Goal: Use online tool/utility: Utilize a website feature to perform a specific function

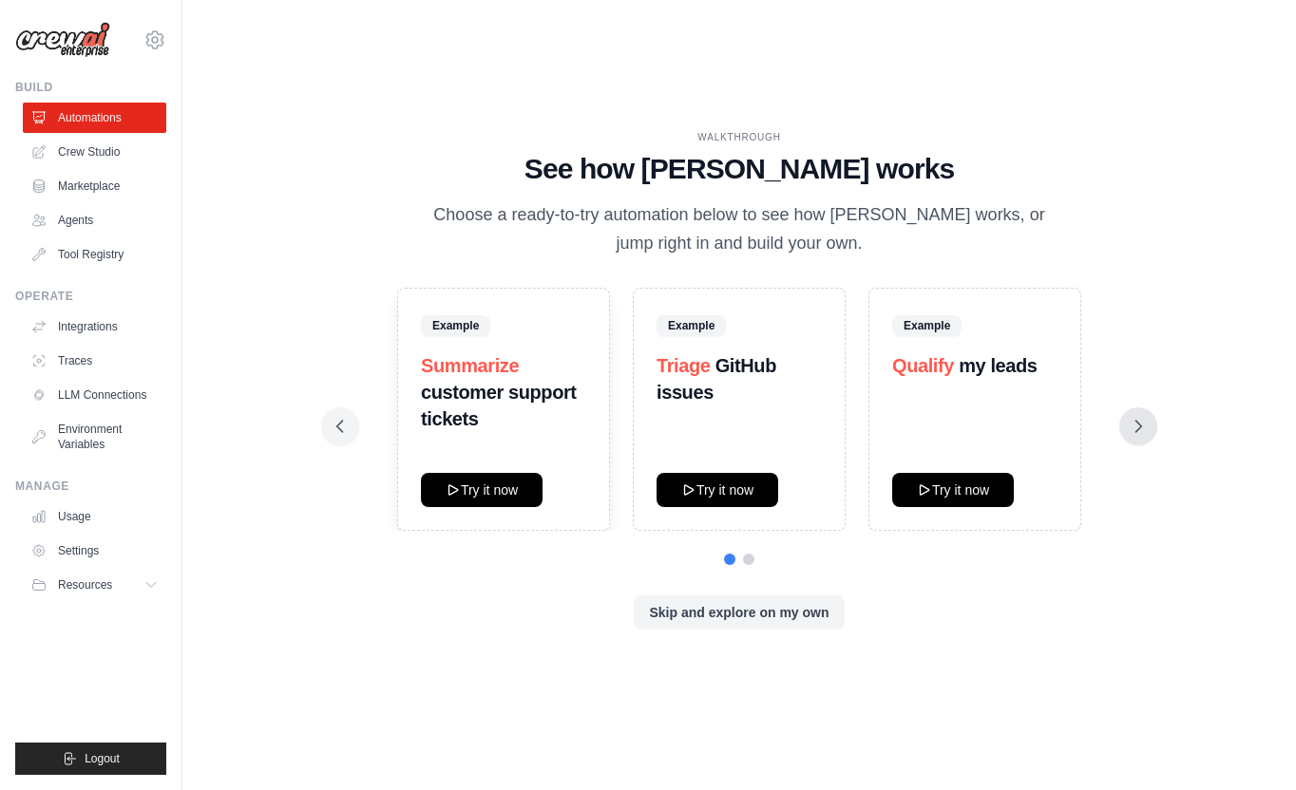
click at [1133, 428] on icon at bounding box center [1138, 426] width 19 height 19
click at [342, 426] on icon at bounding box center [340, 426] width 19 height 19
click at [947, 488] on button "Try it now" at bounding box center [953, 489] width 122 height 34
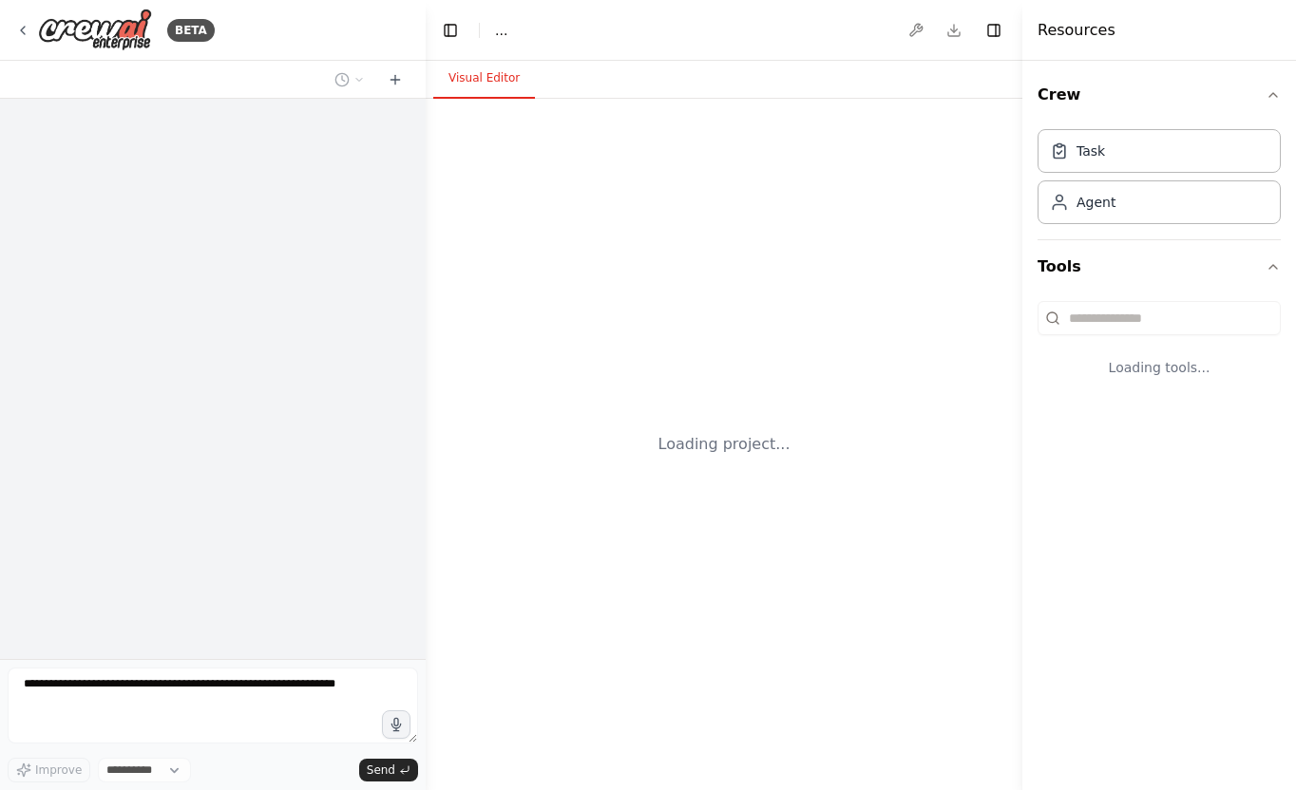
select select "****"
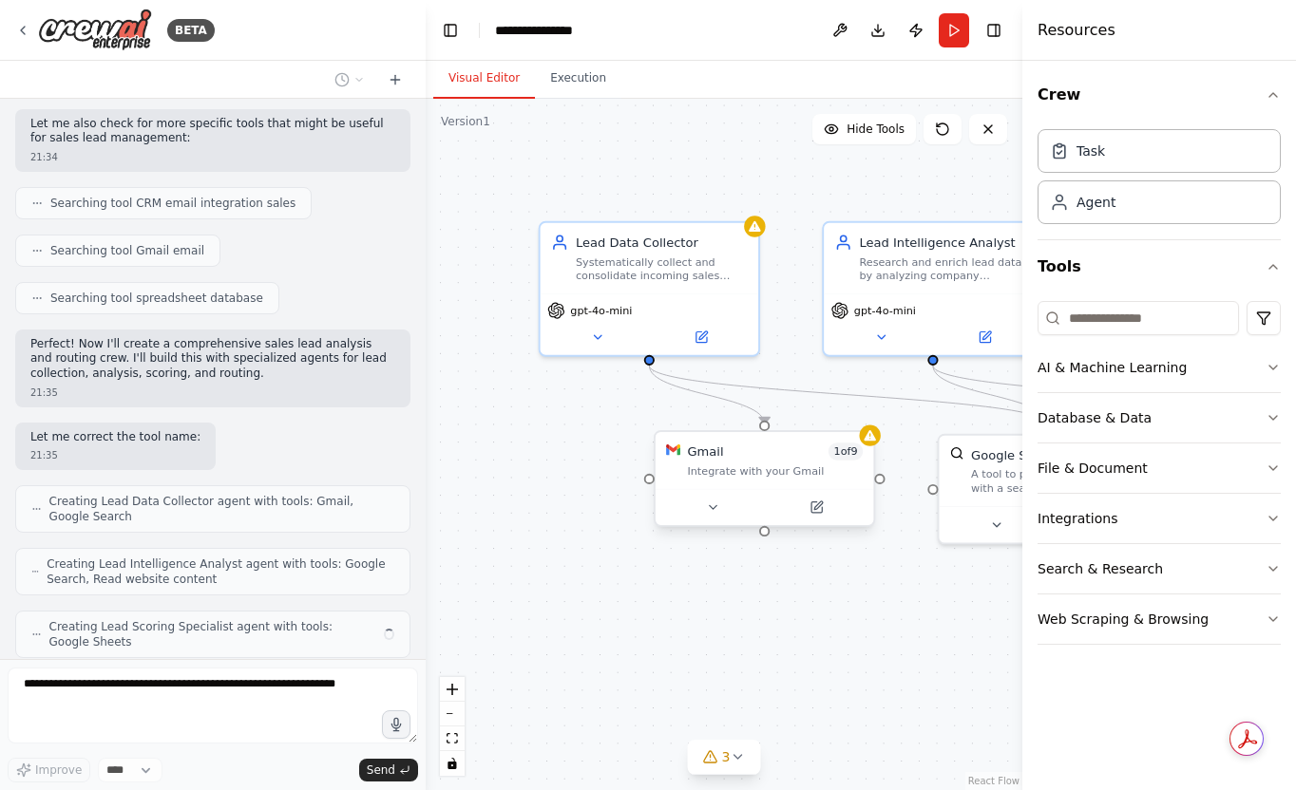
scroll to position [635, 0]
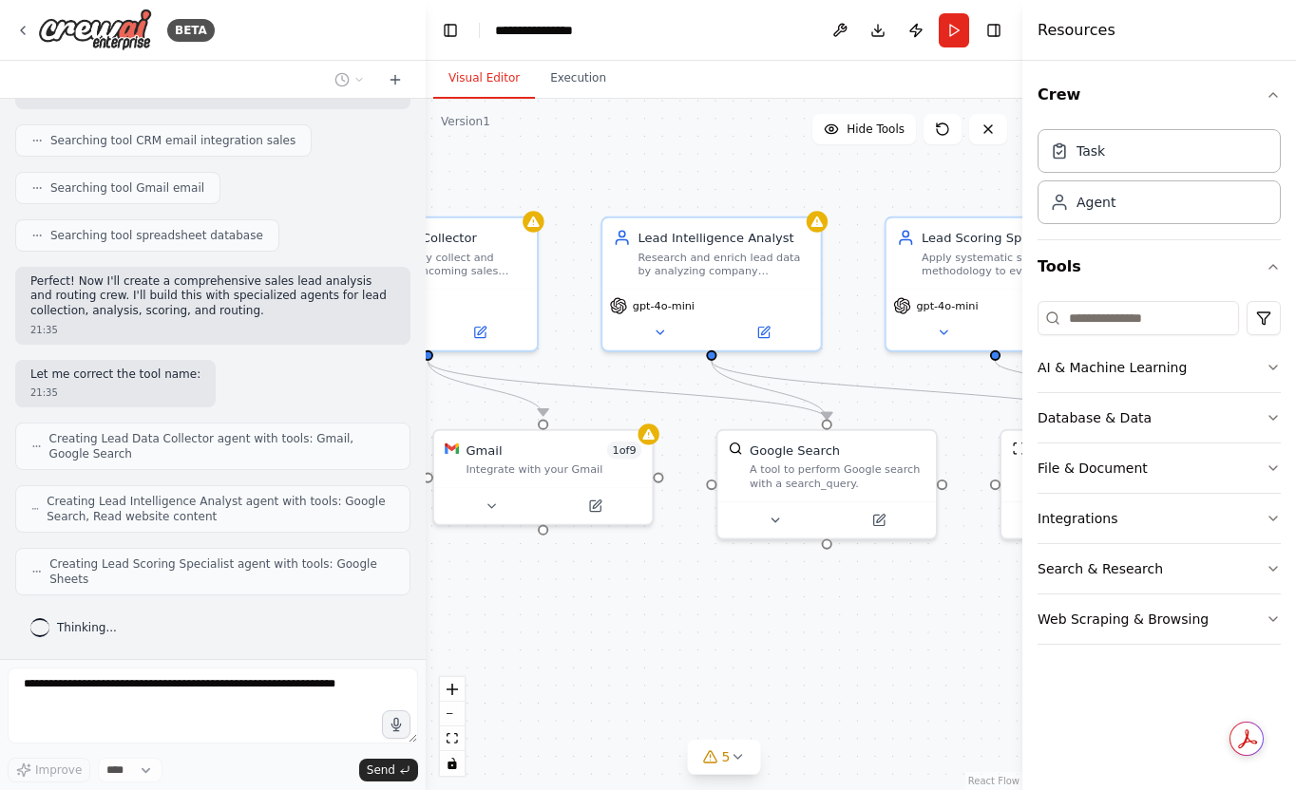
drag, startPoint x: 859, startPoint y: 600, endPoint x: 633, endPoint y: 601, distance: 226.1
click at [633, 601] on div ".deletable-edge-delete-btn { width: 20px; height: 20px; border: 0px solid #ffff…" at bounding box center [724, 445] width 597 height 692
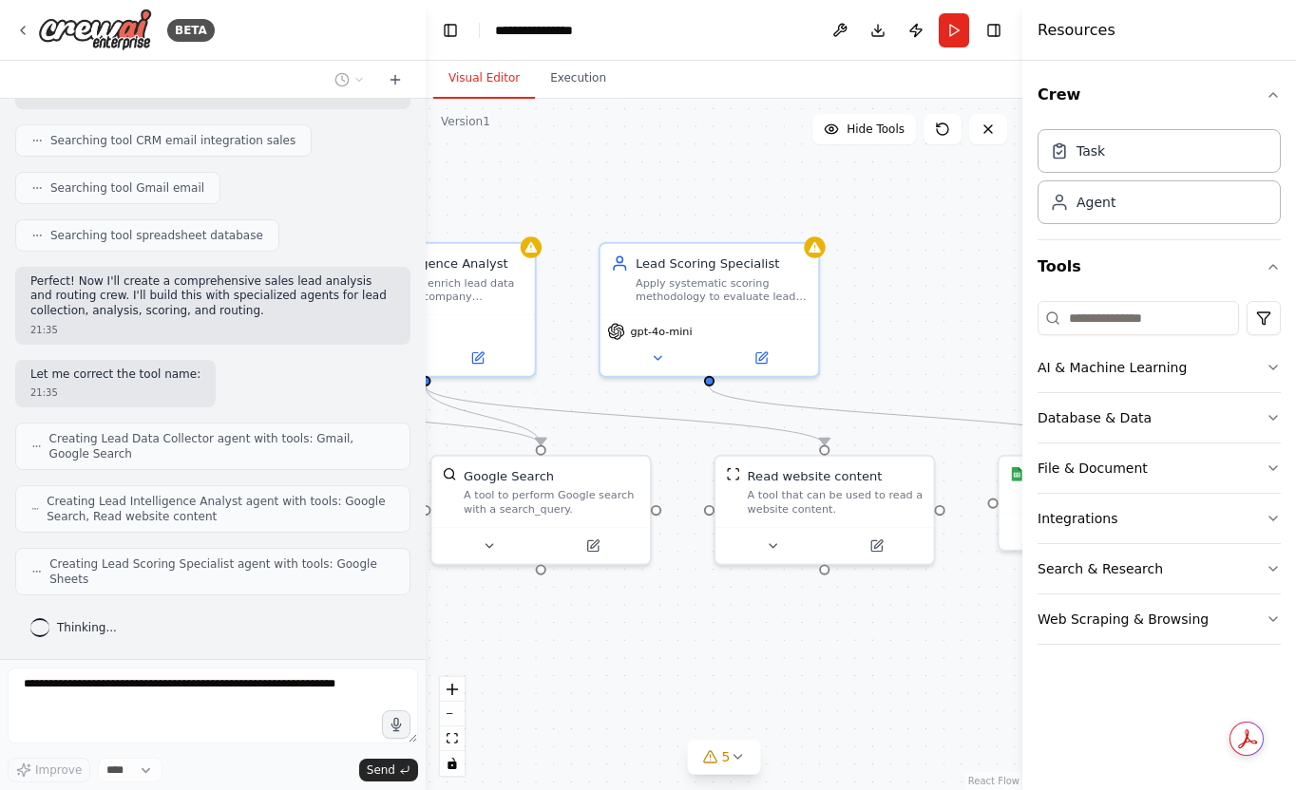
drag, startPoint x: 922, startPoint y: 624, endPoint x: 643, endPoint y: 644, distance: 279.1
click at [642, 644] on div ".deletable-edge-delete-btn { width: 20px; height: 20px; border: 0px solid #ffff…" at bounding box center [724, 445] width 597 height 692
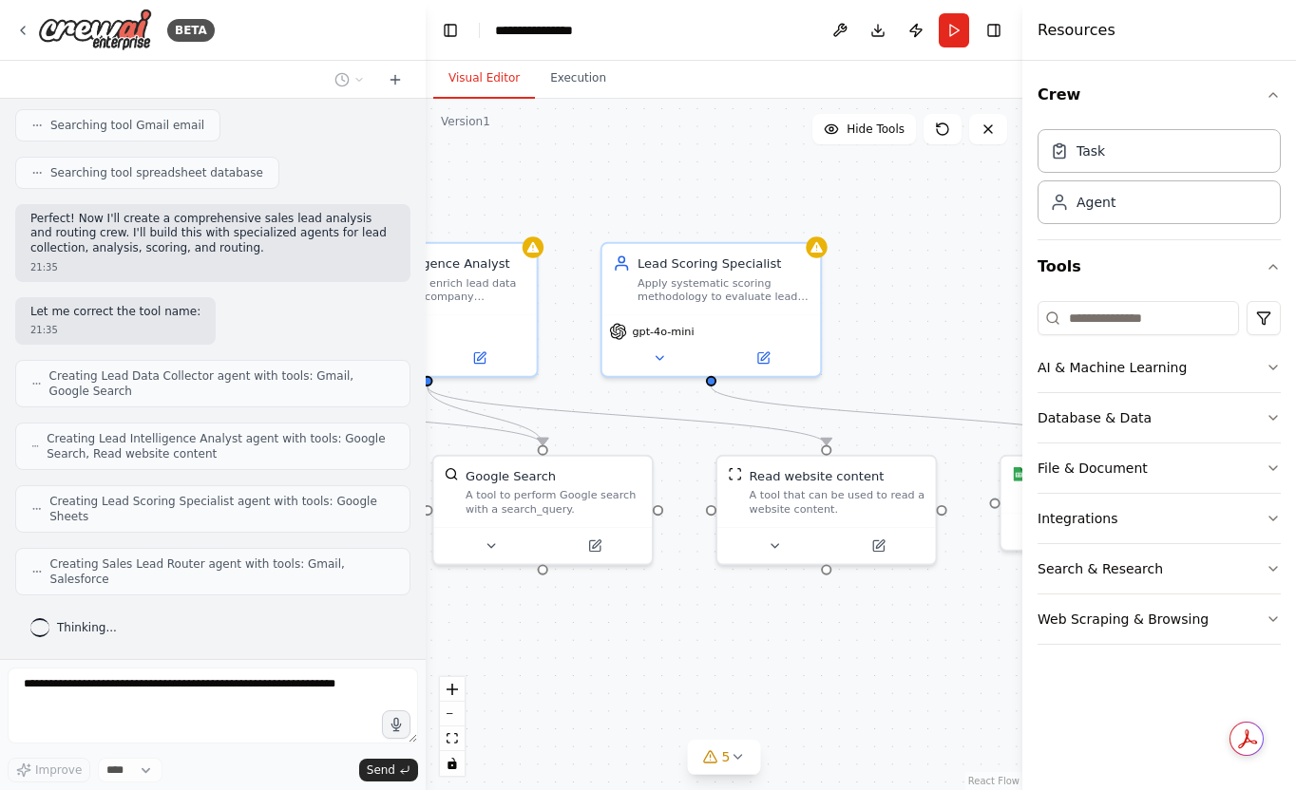
scroll to position [682, 0]
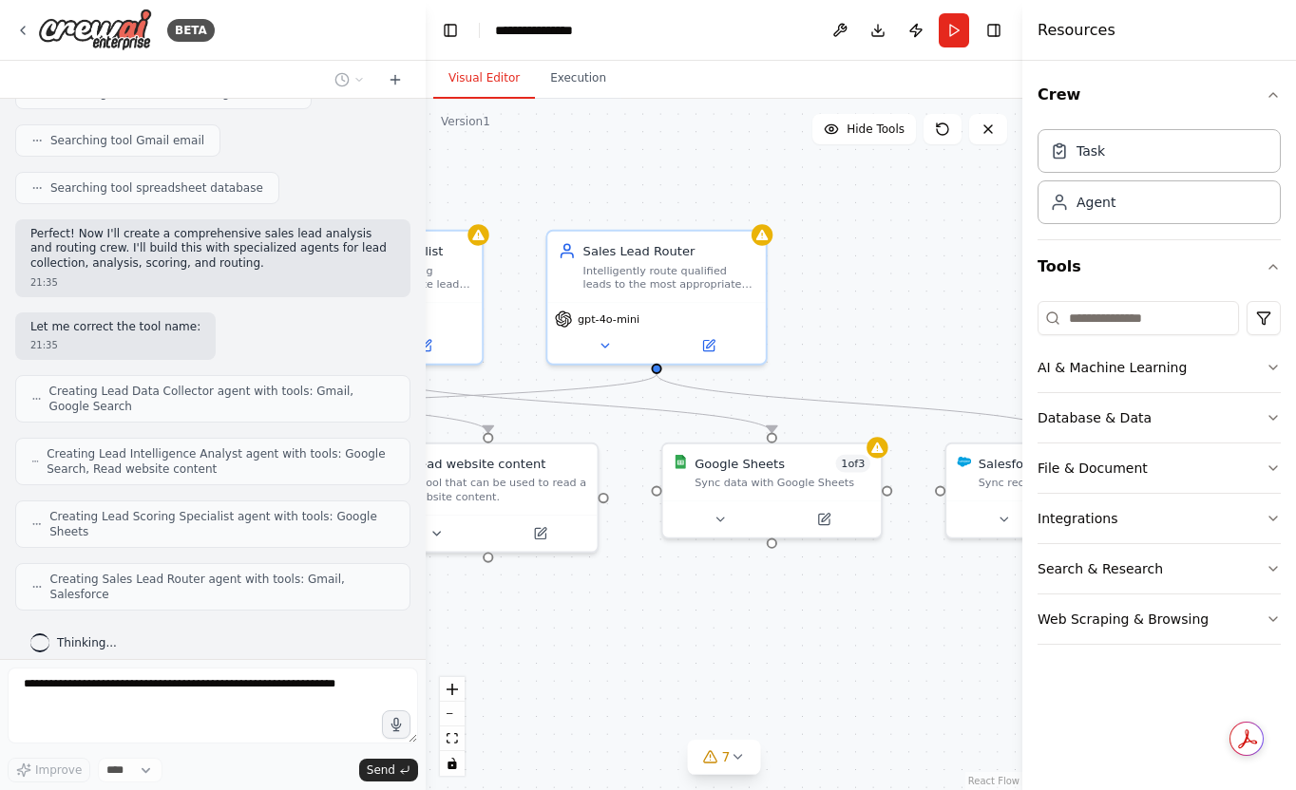
drag, startPoint x: 896, startPoint y: 650, endPoint x: 560, endPoint y: 638, distance: 336.5
click at [560, 638] on div ".deletable-edge-delete-btn { width: 20px; height: 20px; border: 0px solid #ffff…" at bounding box center [724, 445] width 597 height 692
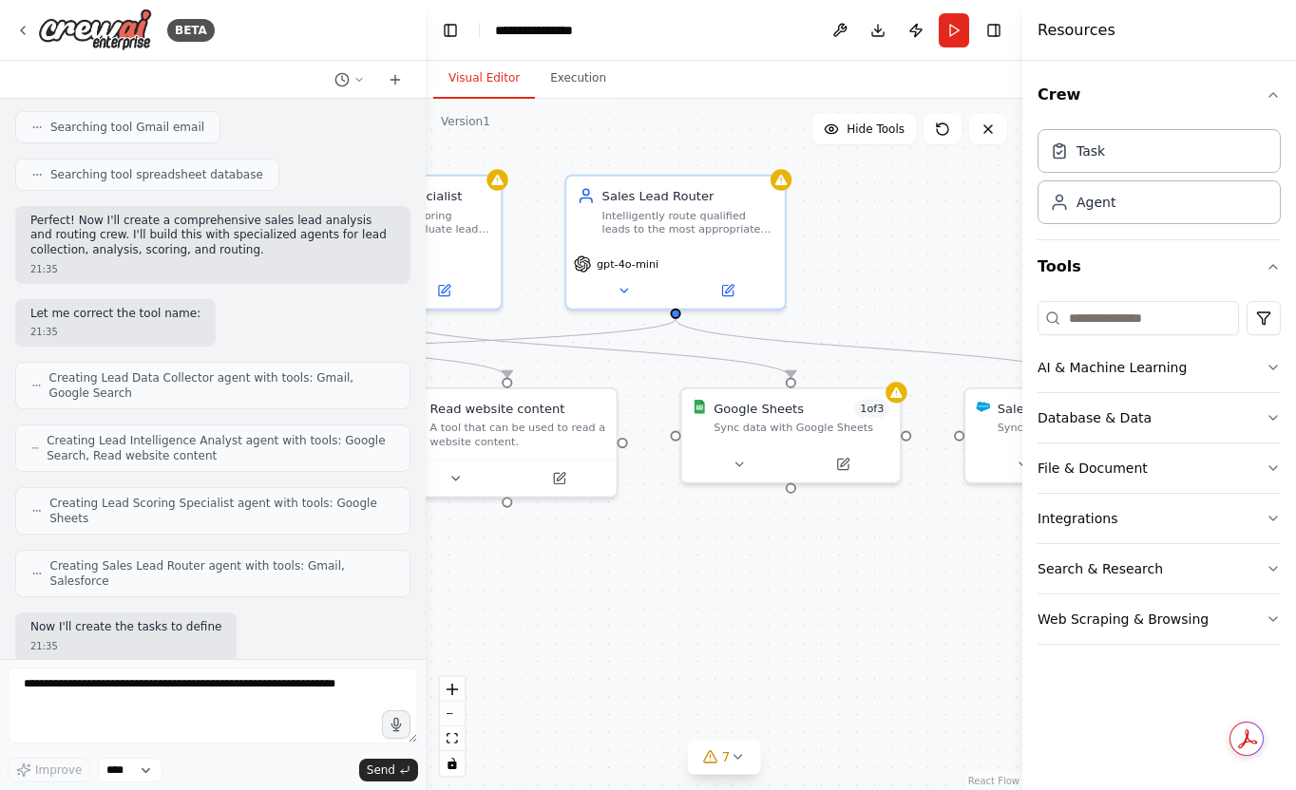
scroll to position [792, 0]
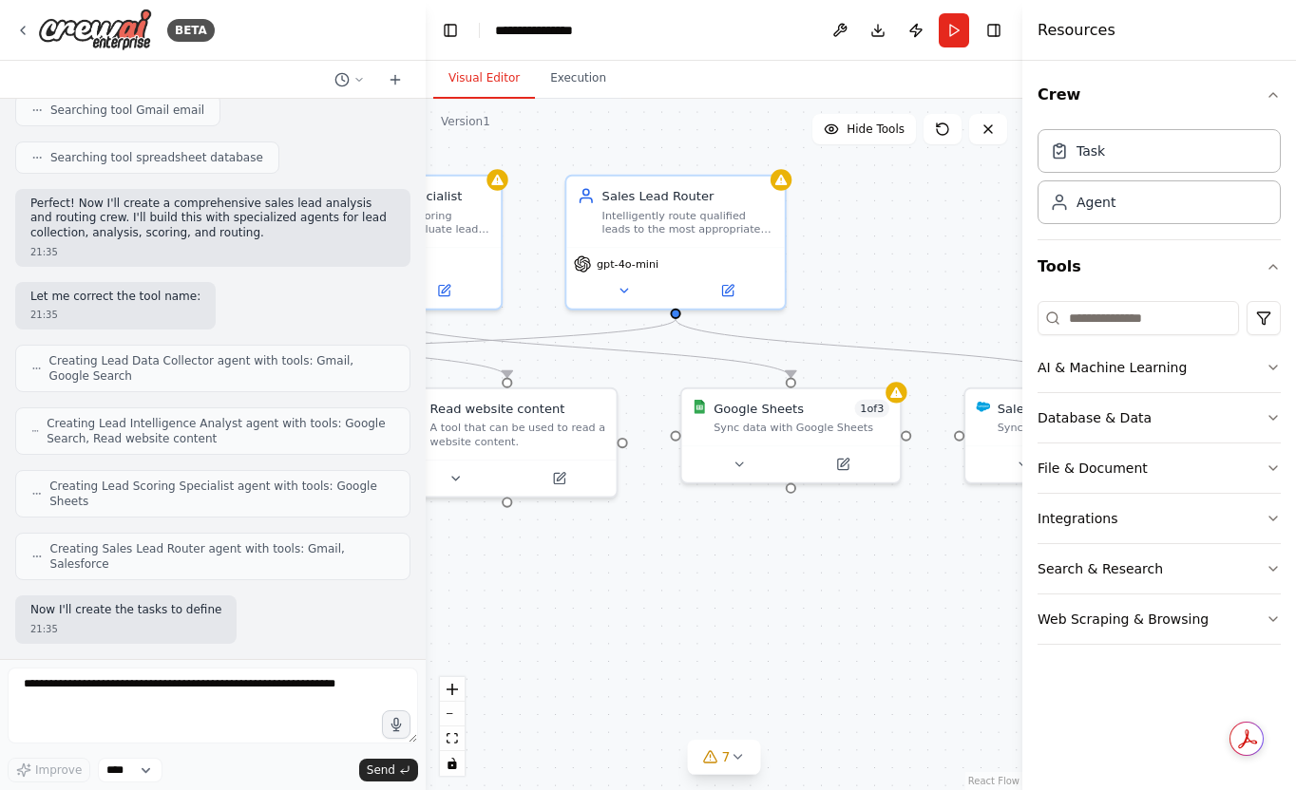
drag, startPoint x: 910, startPoint y: 614, endPoint x: 996, endPoint y: 559, distance: 101.7
click at [996, 559] on div ".deletable-edge-delete-btn { width: 20px; height: 20px; border: 0px solid #ffff…" at bounding box center [724, 445] width 597 height 692
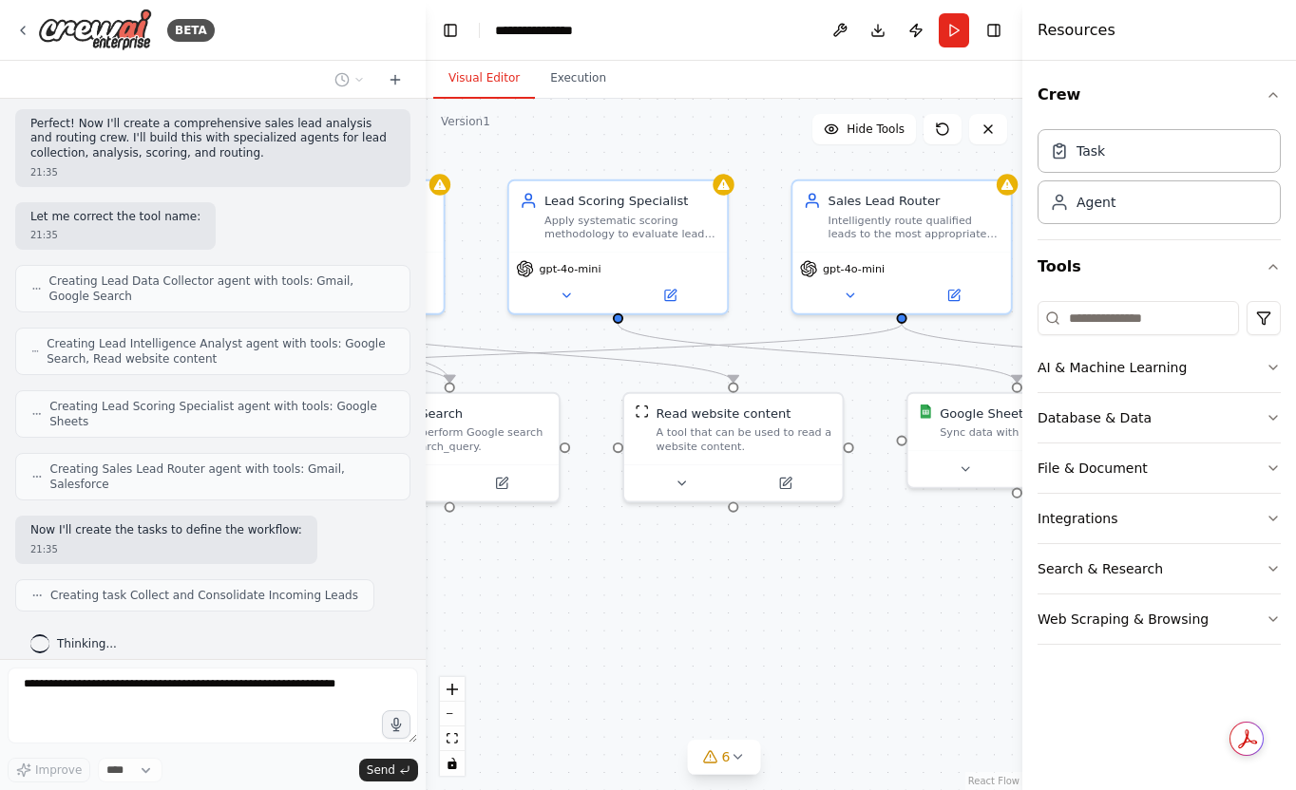
drag, startPoint x: 707, startPoint y: 532, endPoint x: 933, endPoint y: 571, distance: 229.5
click at [933, 571] on div ".deletable-edge-delete-btn { width: 20px; height: 20px; border: 0px solid #ffff…" at bounding box center [724, 445] width 597 height 692
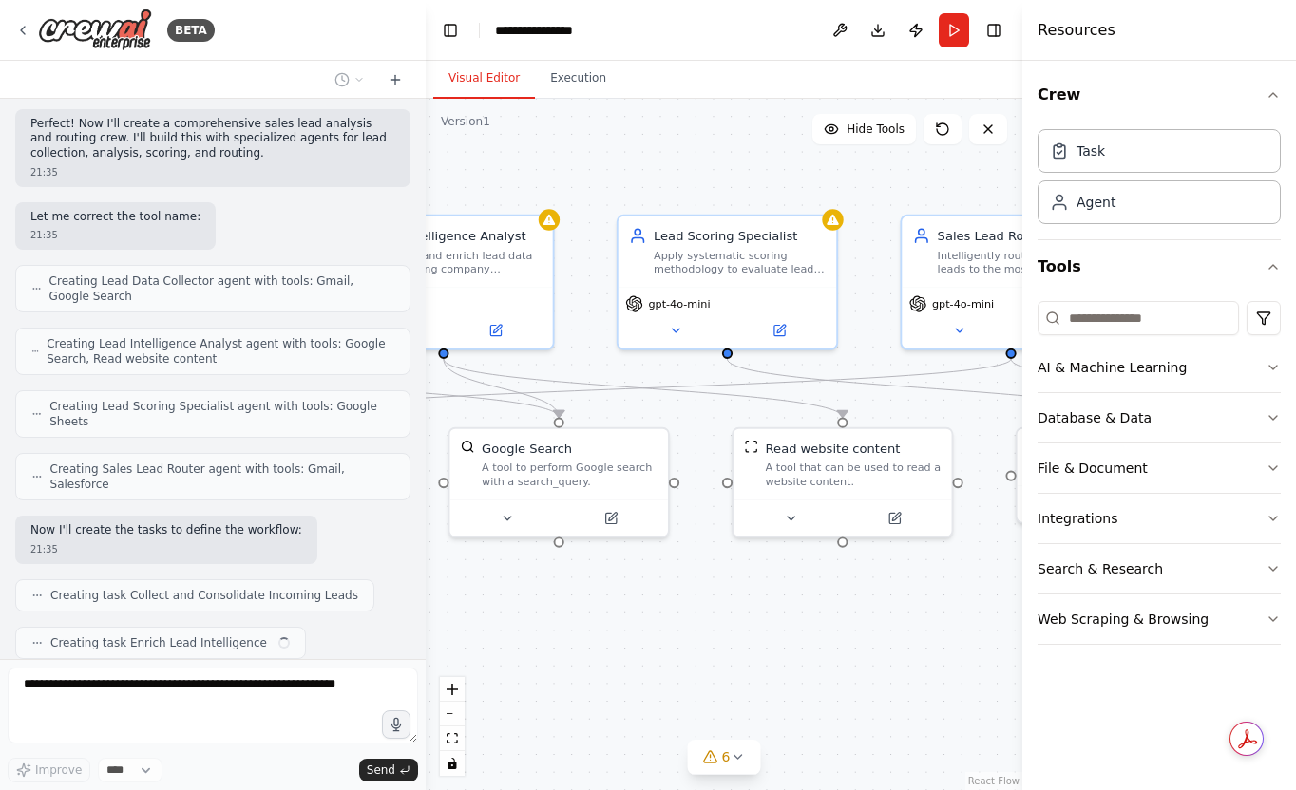
scroll to position [840, 0]
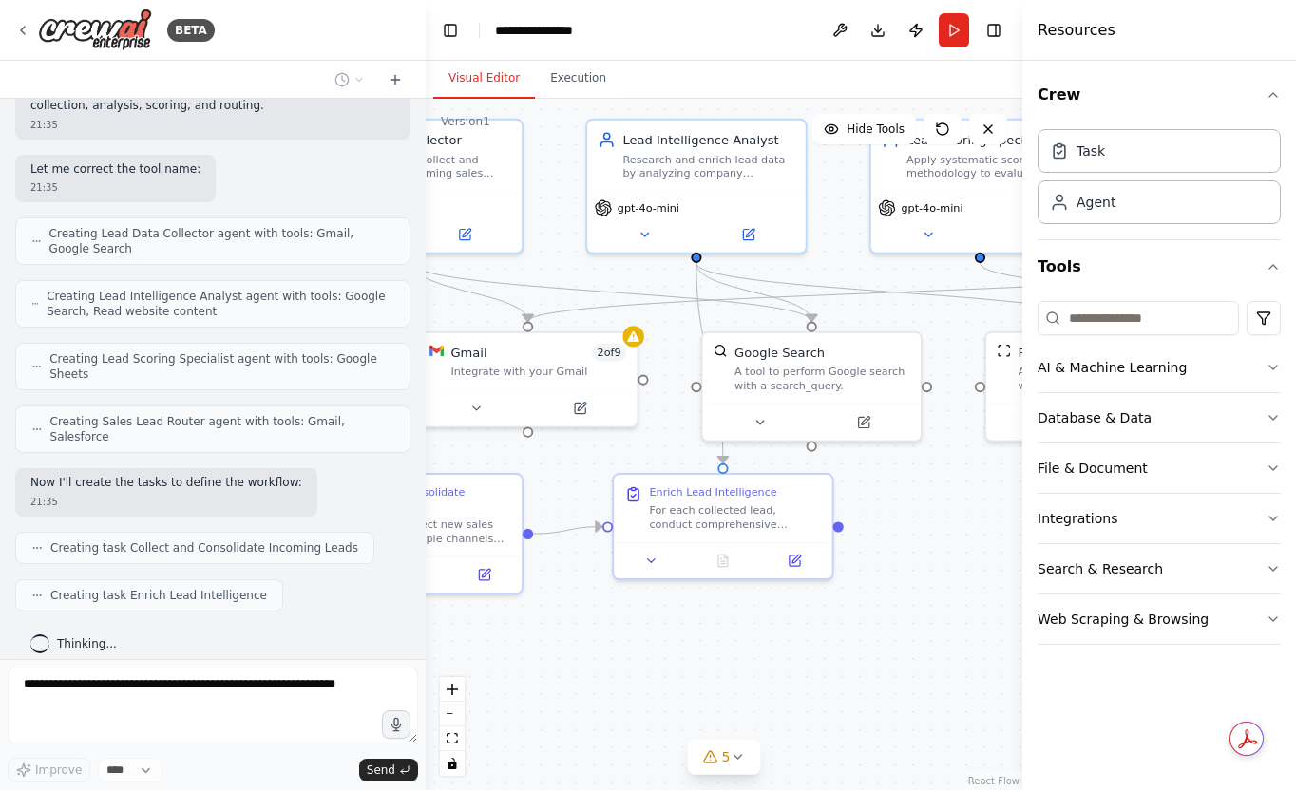
drag, startPoint x: 633, startPoint y: 592, endPoint x: 898, endPoint y: 478, distance: 288.6
click at [900, 479] on div ".deletable-edge-delete-btn { width: 20px; height: 20px; border: 0px solid #ffff…" at bounding box center [724, 445] width 597 height 692
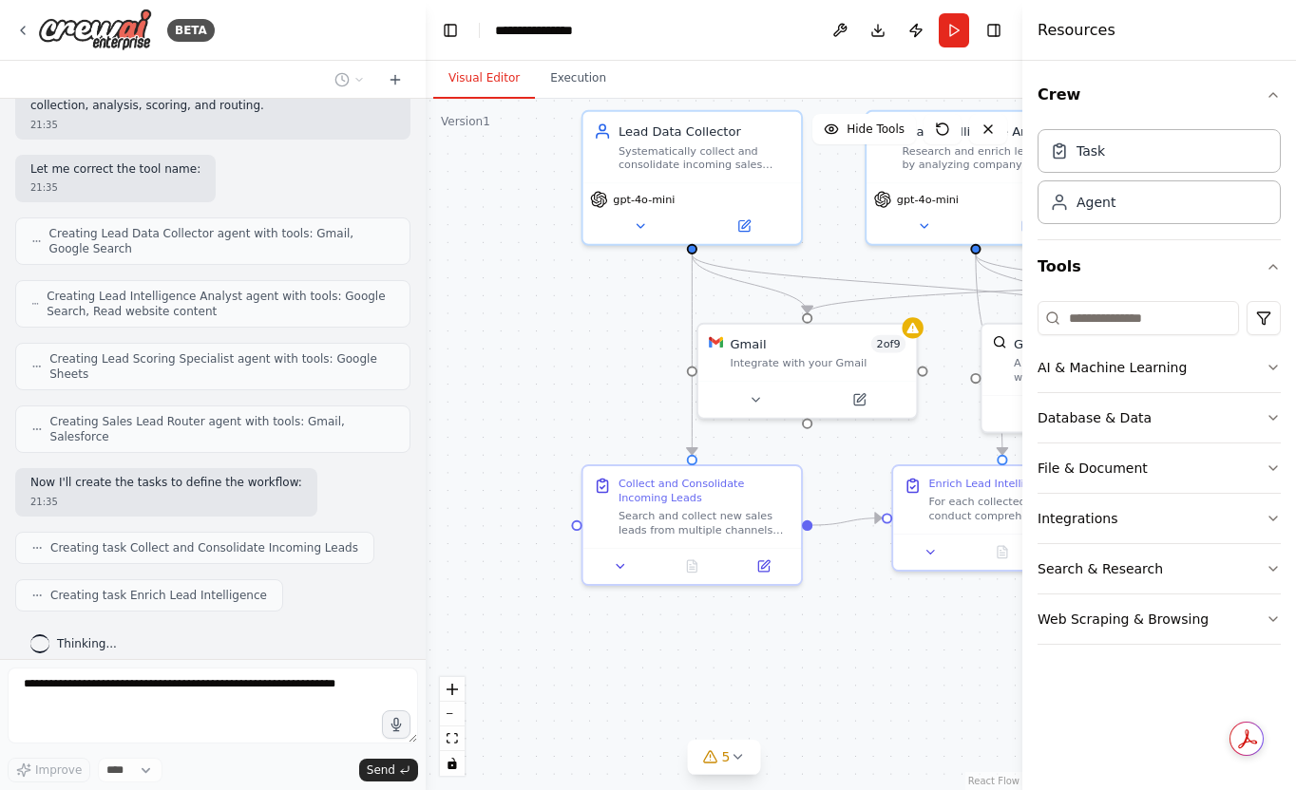
drag, startPoint x: 615, startPoint y: 600, endPoint x: 872, endPoint y: 603, distance: 257.5
click at [875, 604] on div ".deletable-edge-delete-btn { width: 20px; height: 20px; border: 0px solid #ffff…" at bounding box center [724, 445] width 597 height 692
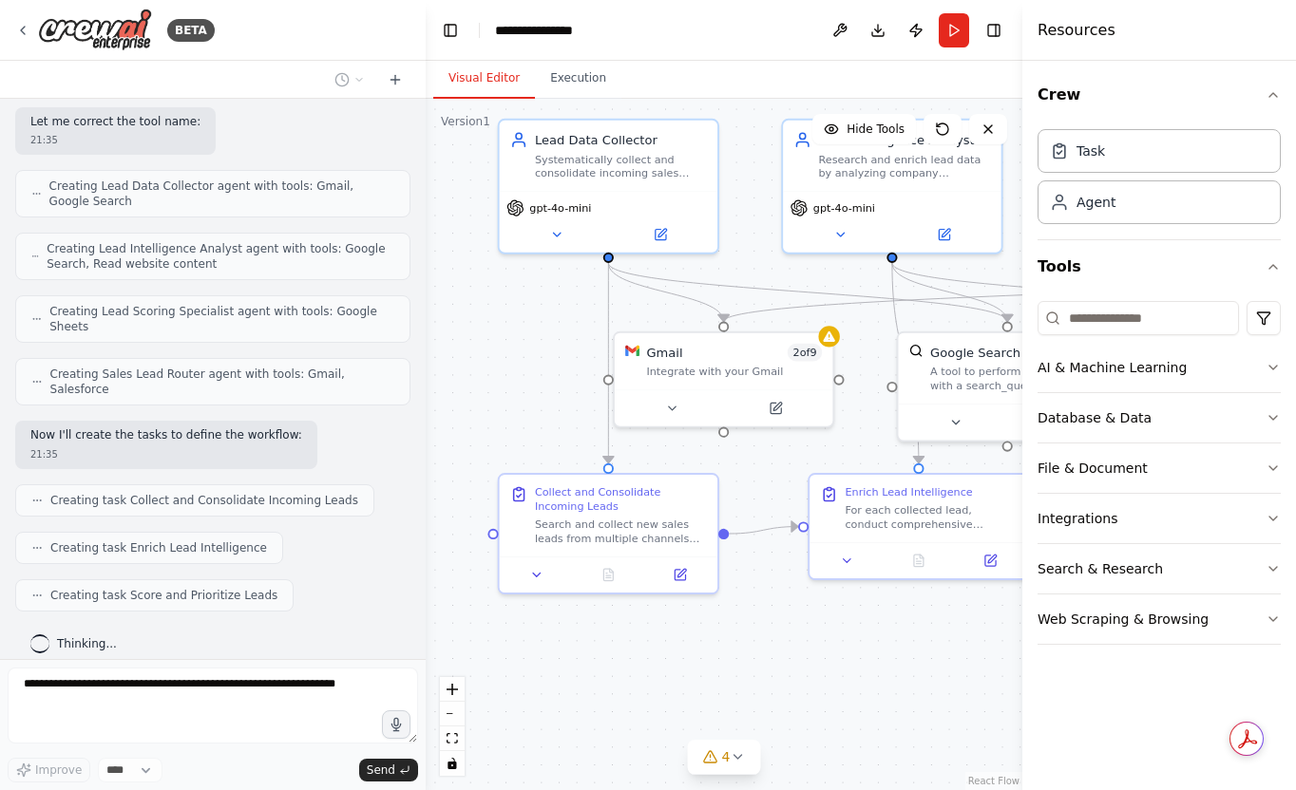
drag, startPoint x: 872, startPoint y: 603, endPoint x: 792, endPoint y: 617, distance: 80.9
click at [792, 617] on div ".deletable-edge-delete-btn { width: 20px; height: 20px; border: 0px solid #ffff…" at bounding box center [724, 445] width 597 height 692
click at [677, 400] on icon at bounding box center [672, 405] width 14 height 14
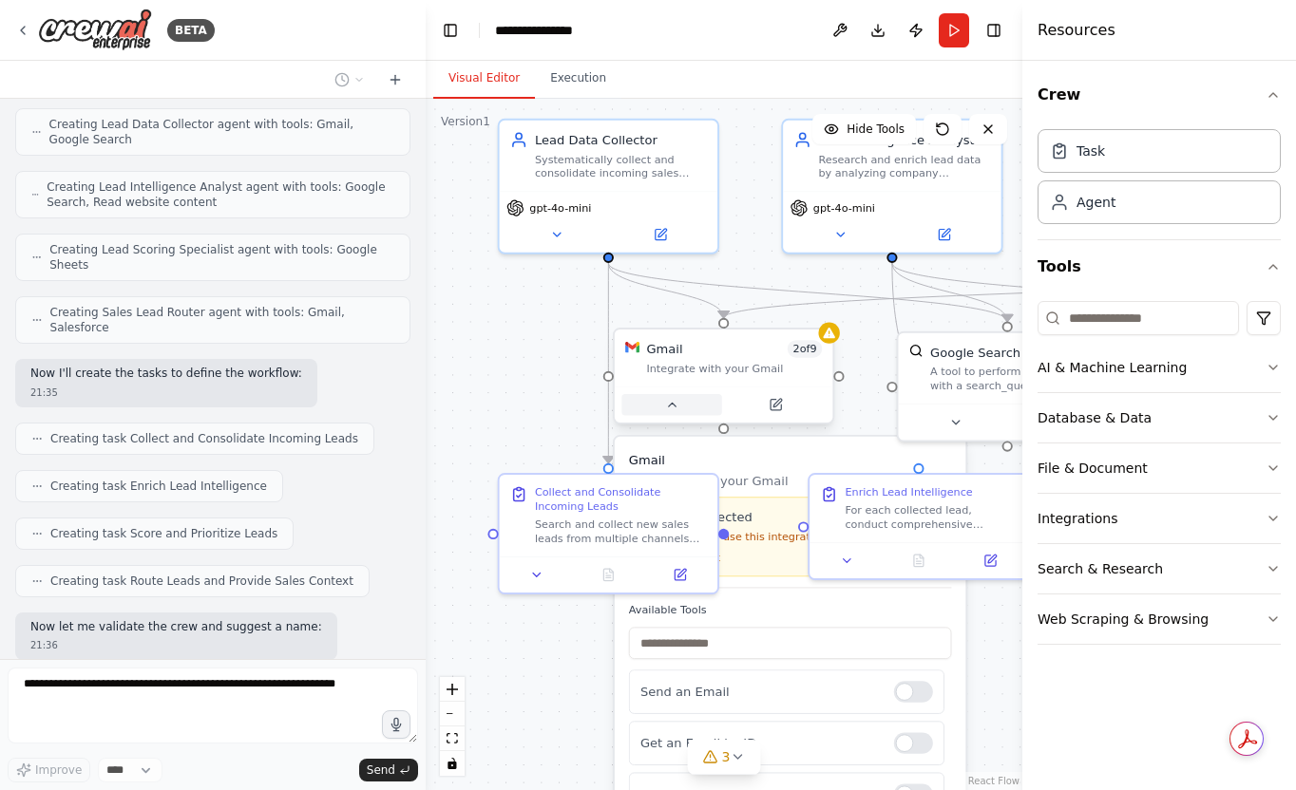
scroll to position [1046, 0]
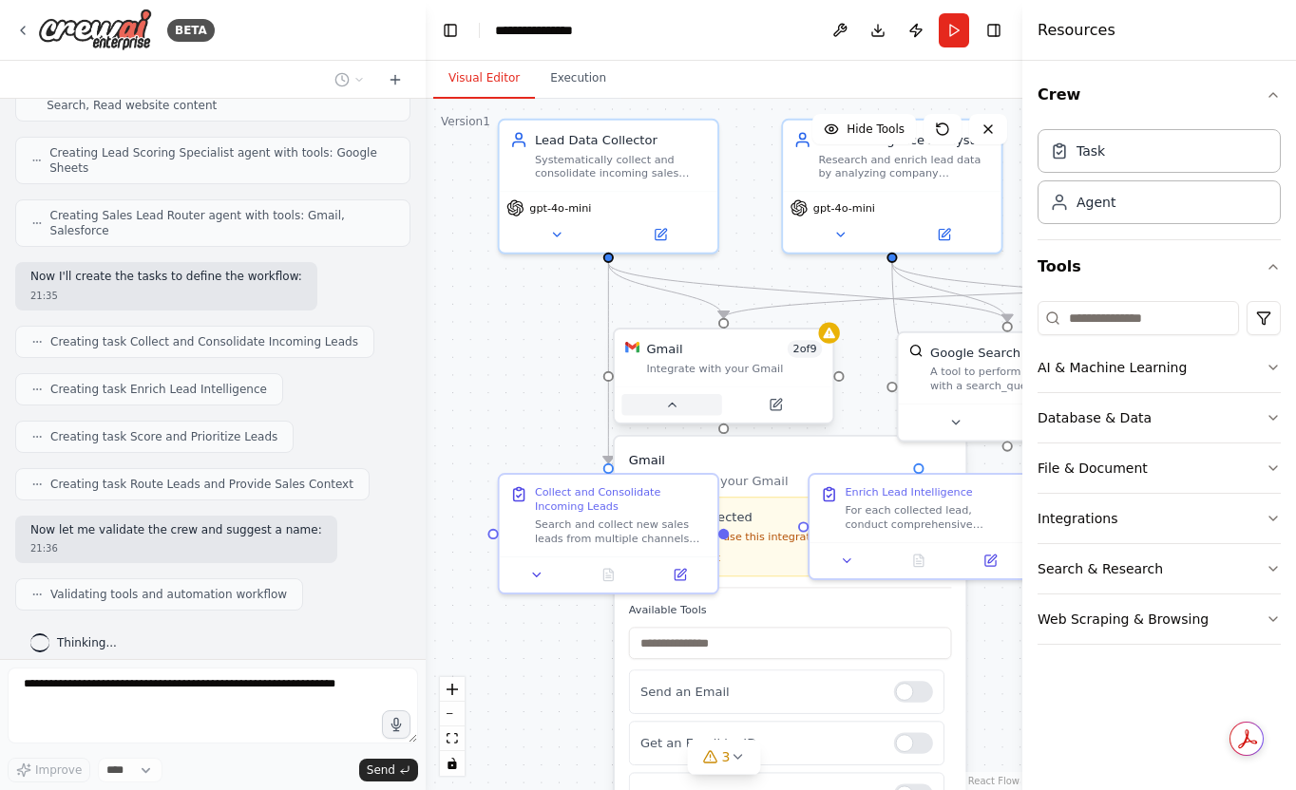
click at [677, 400] on icon at bounding box center [672, 405] width 14 height 14
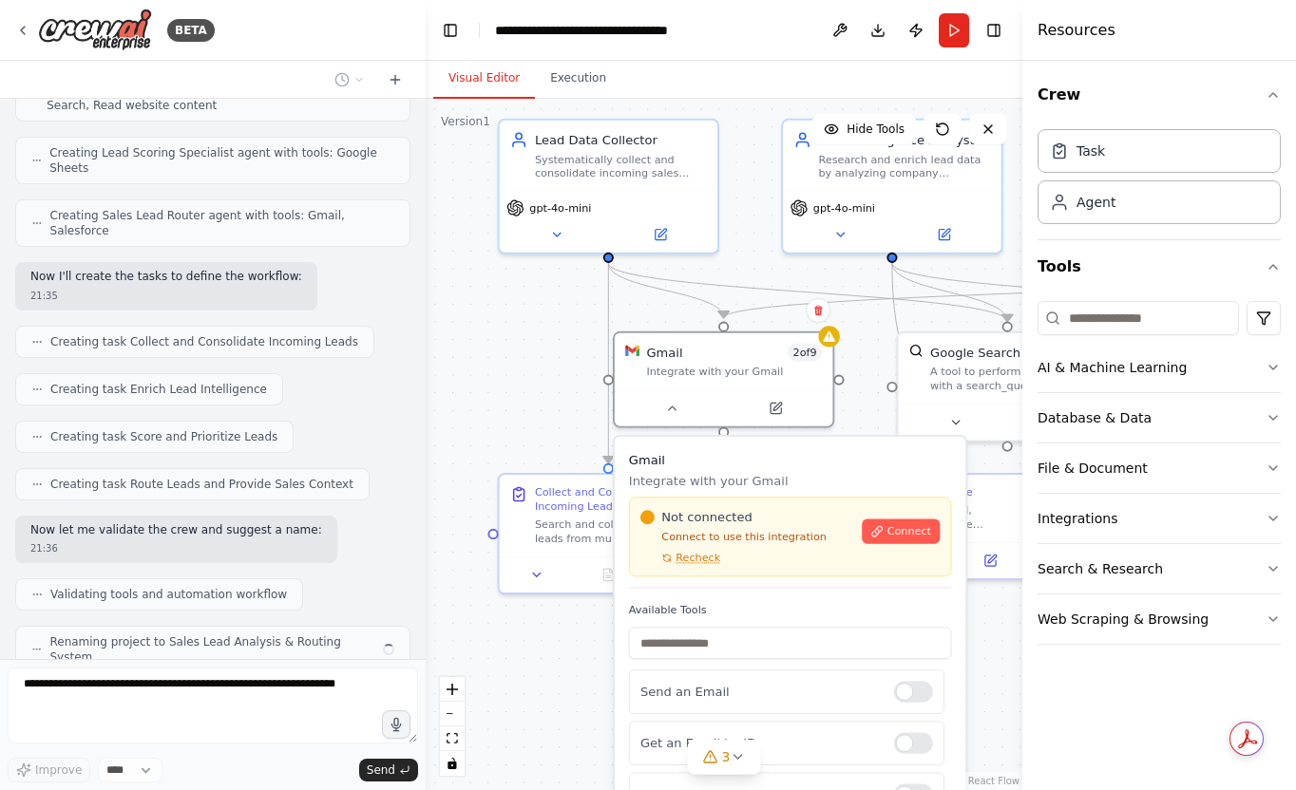
scroll to position [1094, 0]
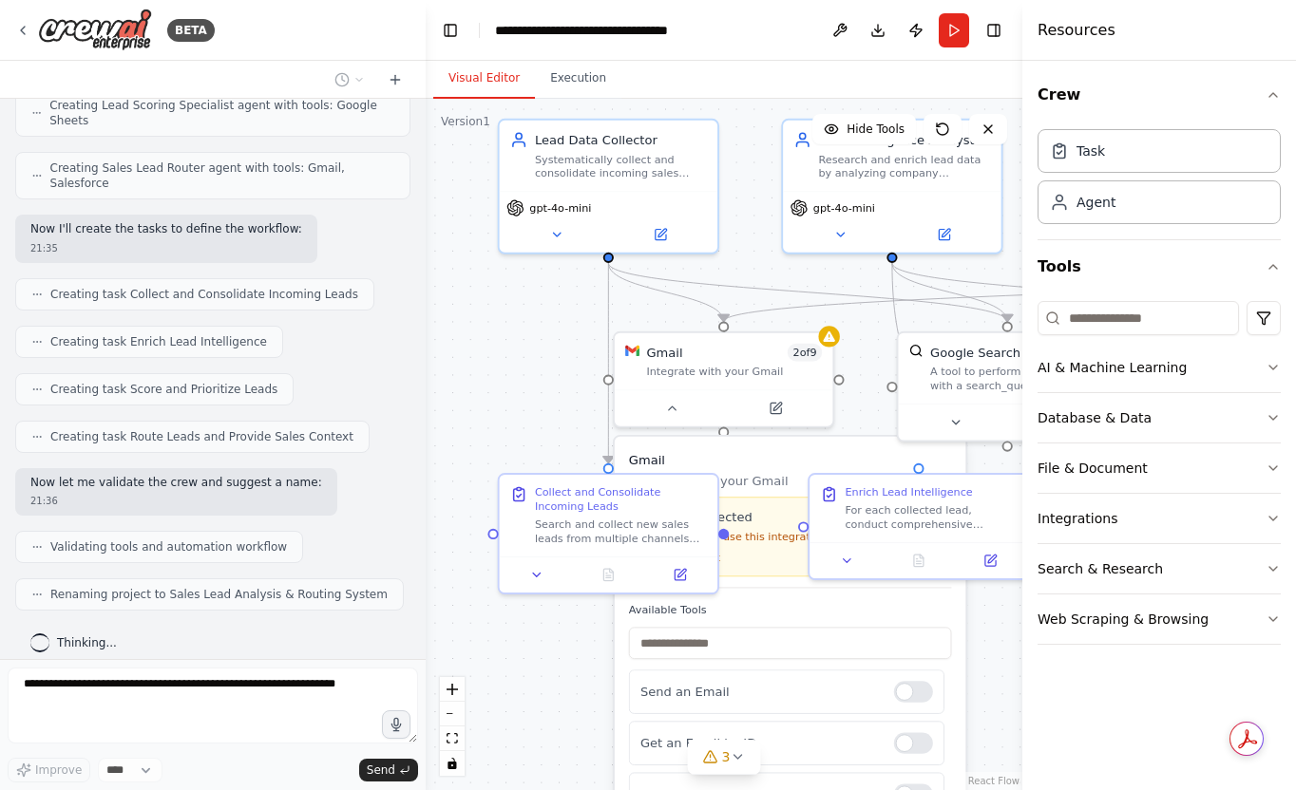
click at [773, 457] on h3 "Gmail" at bounding box center [790, 460] width 323 height 18
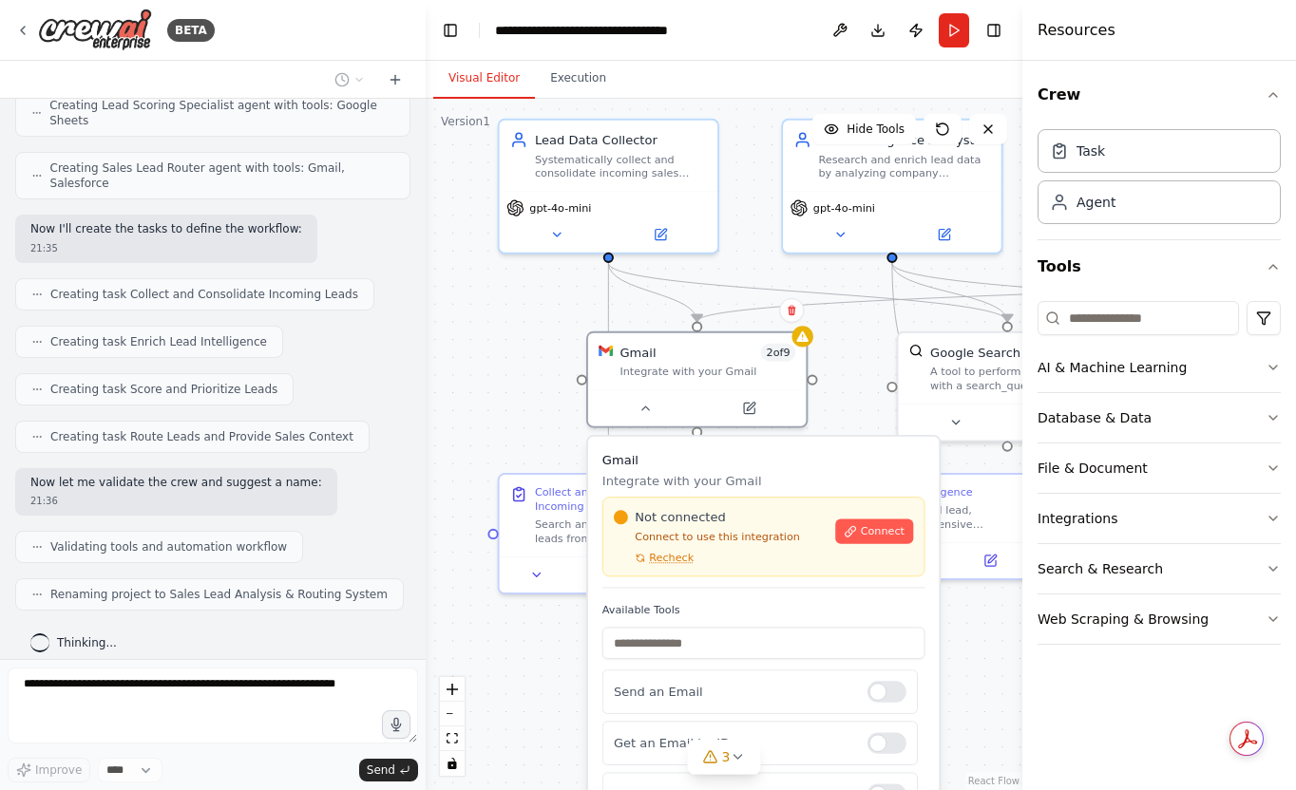
drag, startPoint x: 773, startPoint y: 457, endPoint x: 747, endPoint y: 463, distance: 27.2
click at [747, 463] on h3 "Gmail" at bounding box center [763, 460] width 323 height 18
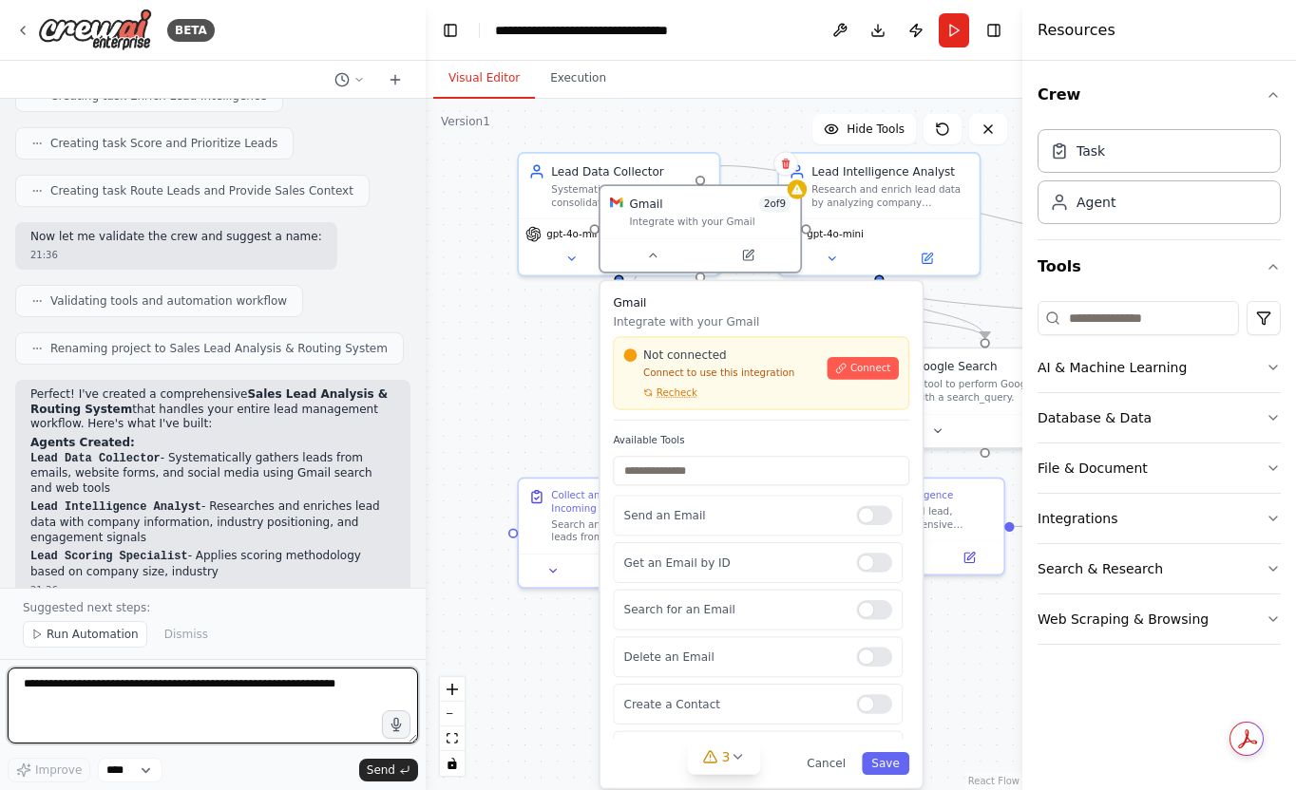
drag, startPoint x: 713, startPoint y: 598, endPoint x: 713, endPoint y: 437, distance: 160.6
click at [713, 437] on label "Available Tools" at bounding box center [761, 439] width 296 height 13
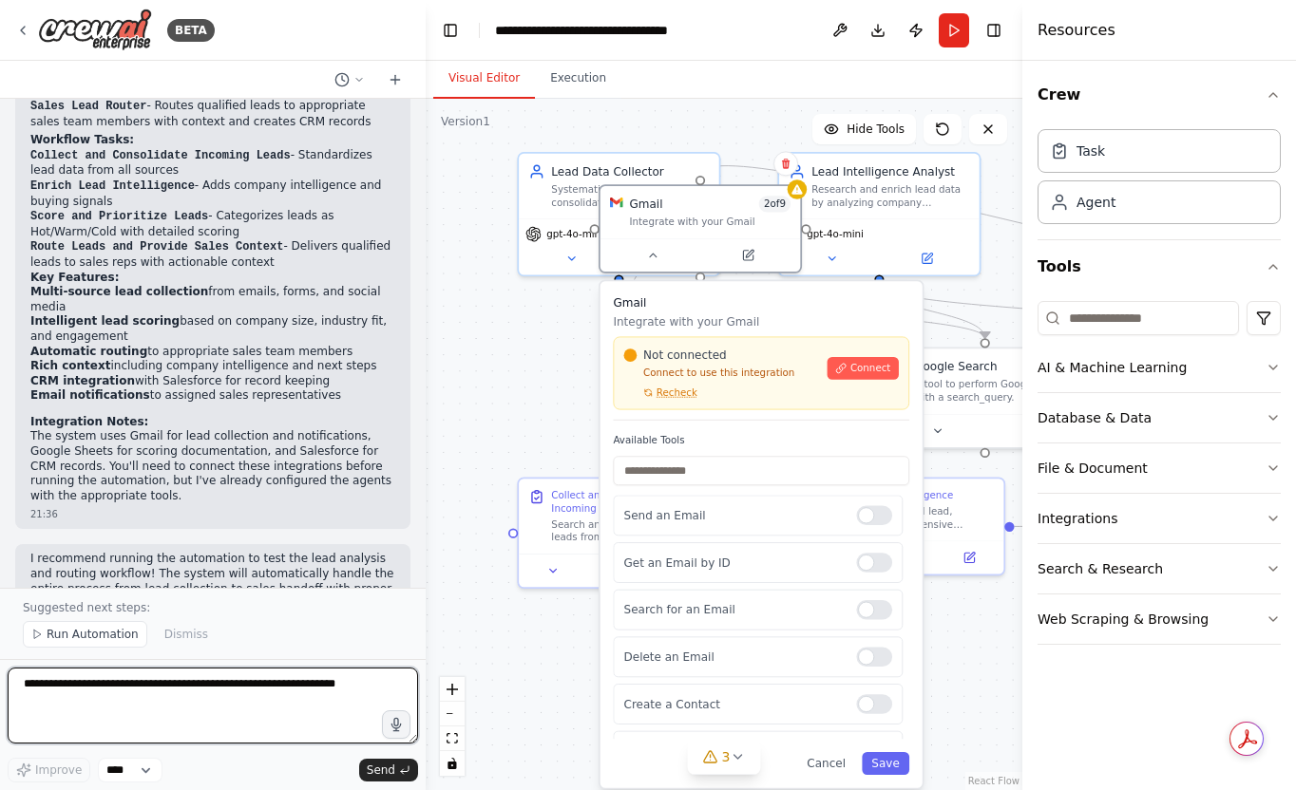
scroll to position [1854, 0]
